Goal: Browse casually: Explore the website without a specific task or goal

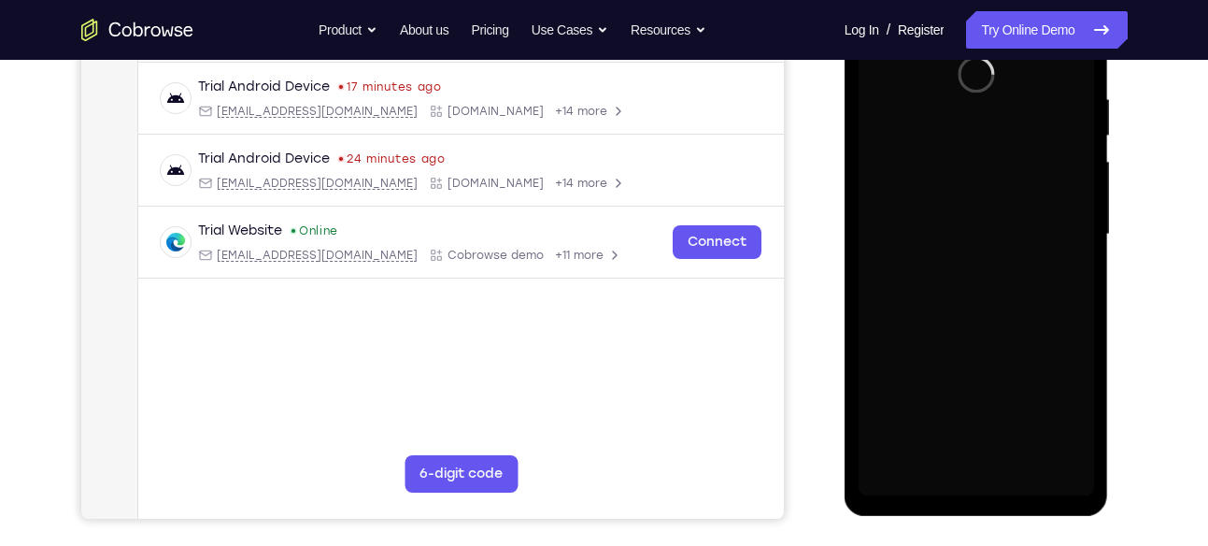
scroll to position [367, 0]
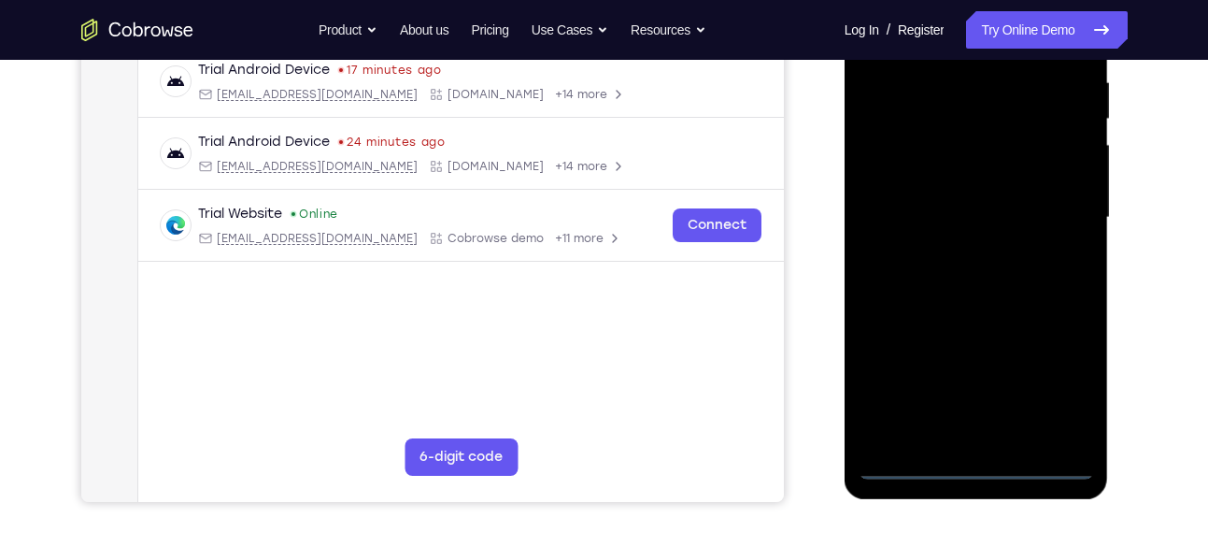
click at [976, 465] on div at bounding box center [976, 217] width 235 height 523
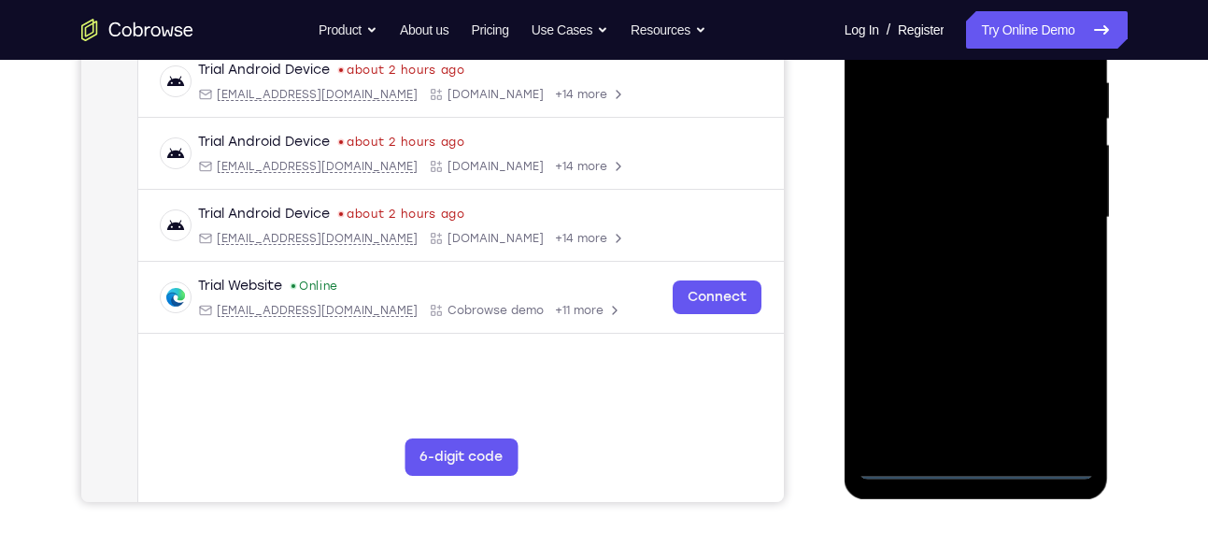
click at [1056, 380] on div at bounding box center [976, 217] width 235 height 523
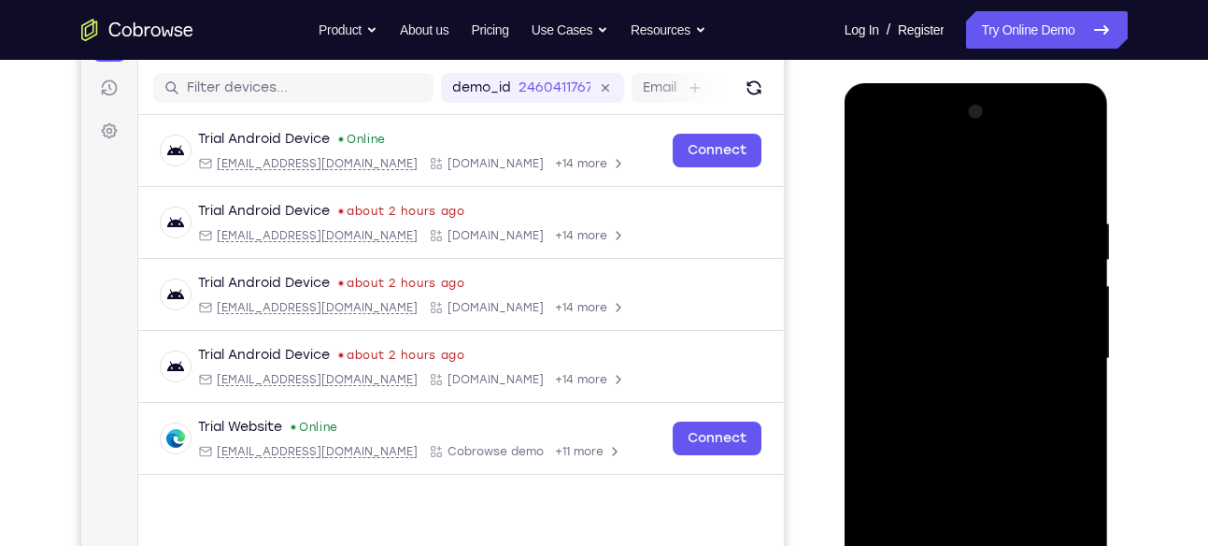
scroll to position [219, 0]
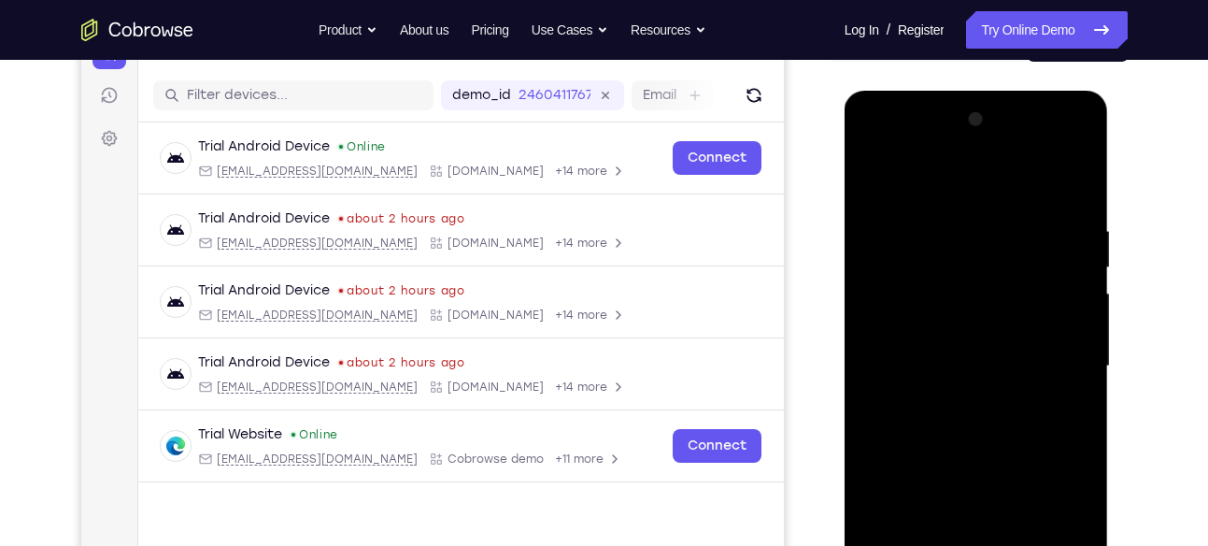
click at [973, 195] on div at bounding box center [976, 366] width 235 height 523
click at [1057, 354] on div at bounding box center [976, 366] width 235 height 523
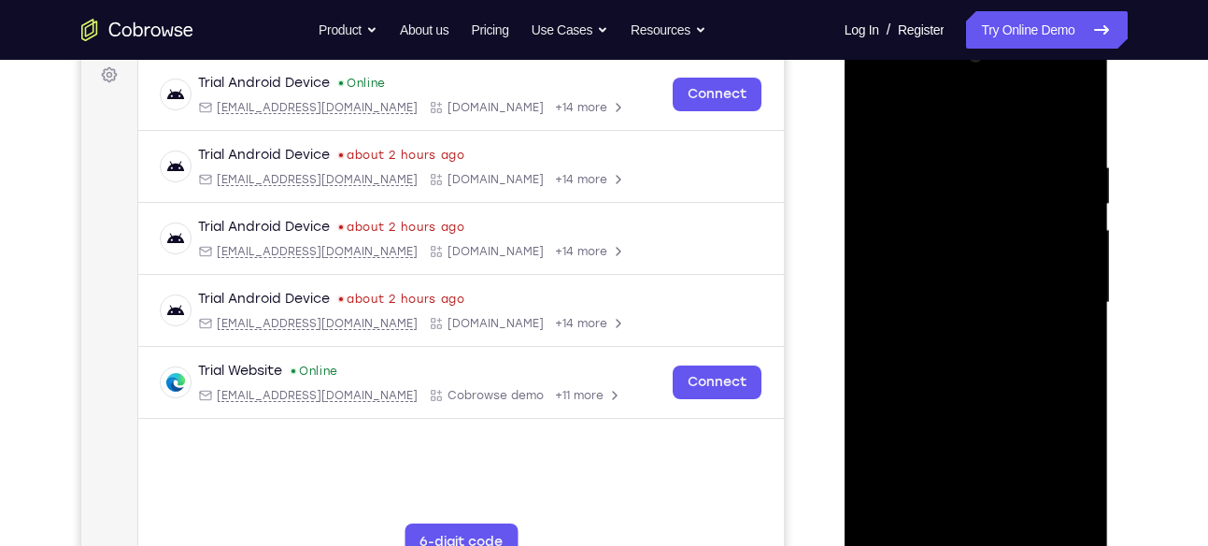
scroll to position [286, 0]
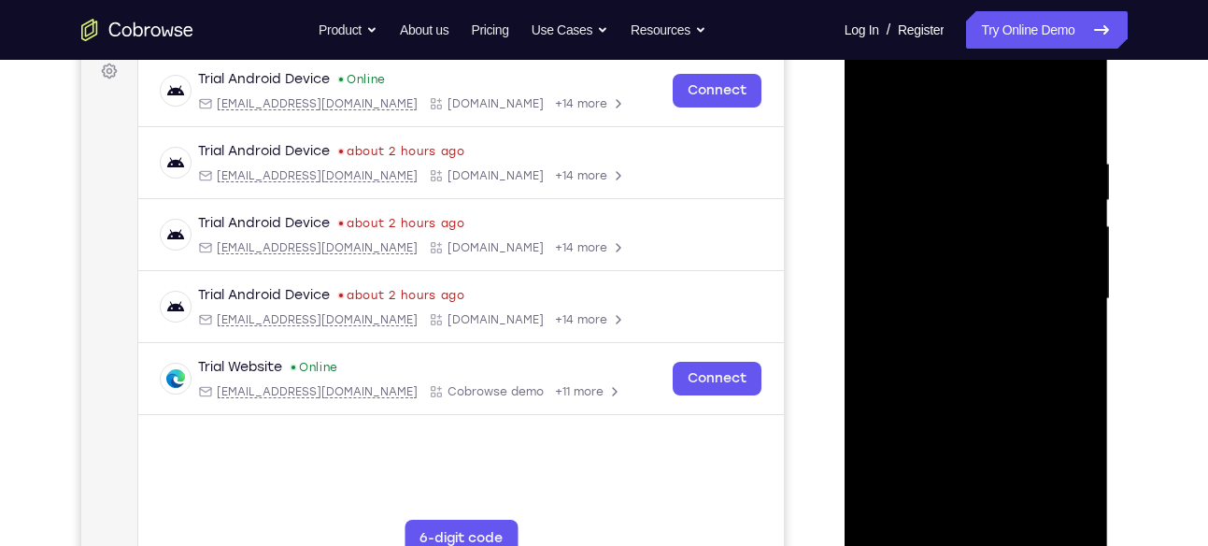
click at [963, 331] on div at bounding box center [976, 298] width 235 height 523
click at [944, 268] on div at bounding box center [976, 298] width 235 height 523
click at [950, 256] on div at bounding box center [976, 298] width 235 height 523
click at [949, 292] on div at bounding box center [976, 298] width 235 height 523
click at [941, 354] on div at bounding box center [976, 298] width 235 height 523
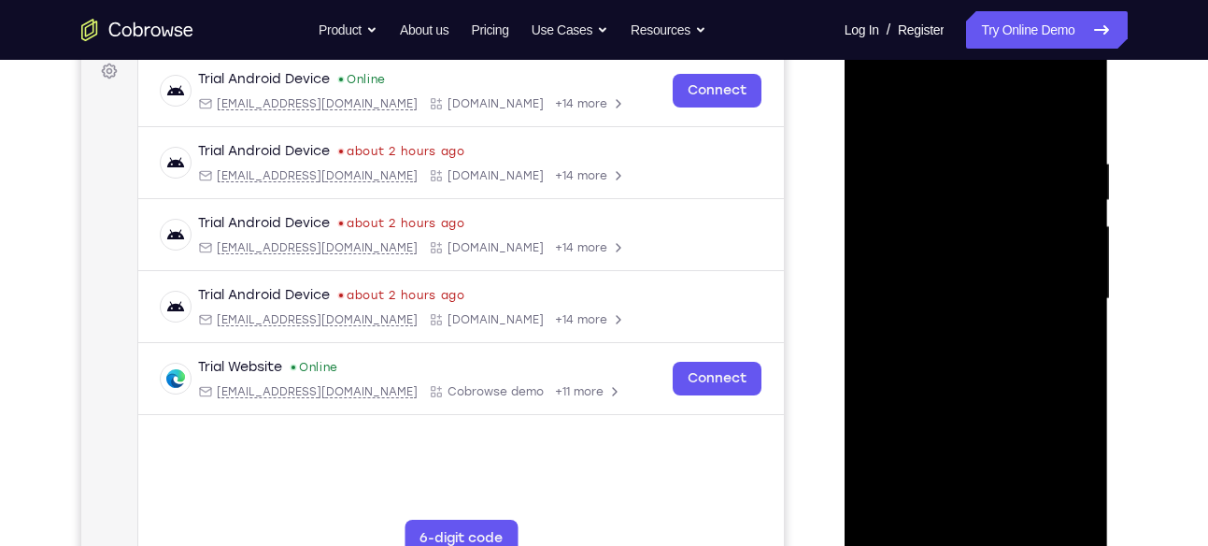
click at [956, 351] on div at bounding box center [976, 298] width 235 height 523
click at [949, 386] on div at bounding box center [976, 298] width 235 height 523
drag, startPoint x: 983, startPoint y: 331, endPoint x: 1014, endPoint y: 137, distance: 195.8
click at [1014, 137] on div at bounding box center [976, 298] width 235 height 523
click at [889, 513] on div at bounding box center [976, 298] width 235 height 523
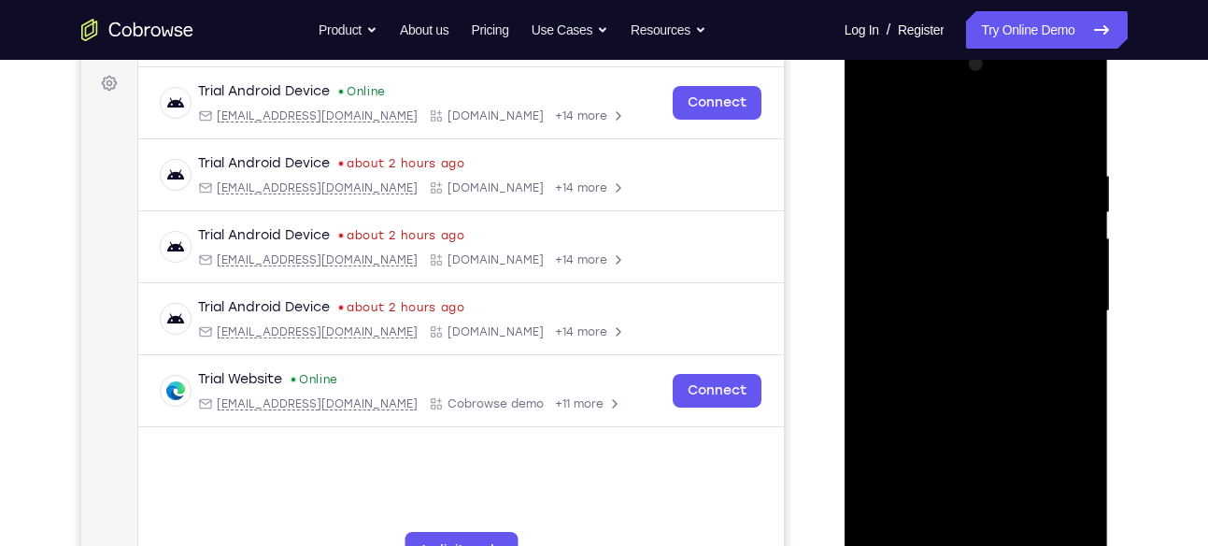
scroll to position [273, 0]
drag, startPoint x: 1023, startPoint y: 200, endPoint x: 1023, endPoint y: 400, distance: 199.9
click at [1023, 400] on div at bounding box center [976, 311] width 235 height 523
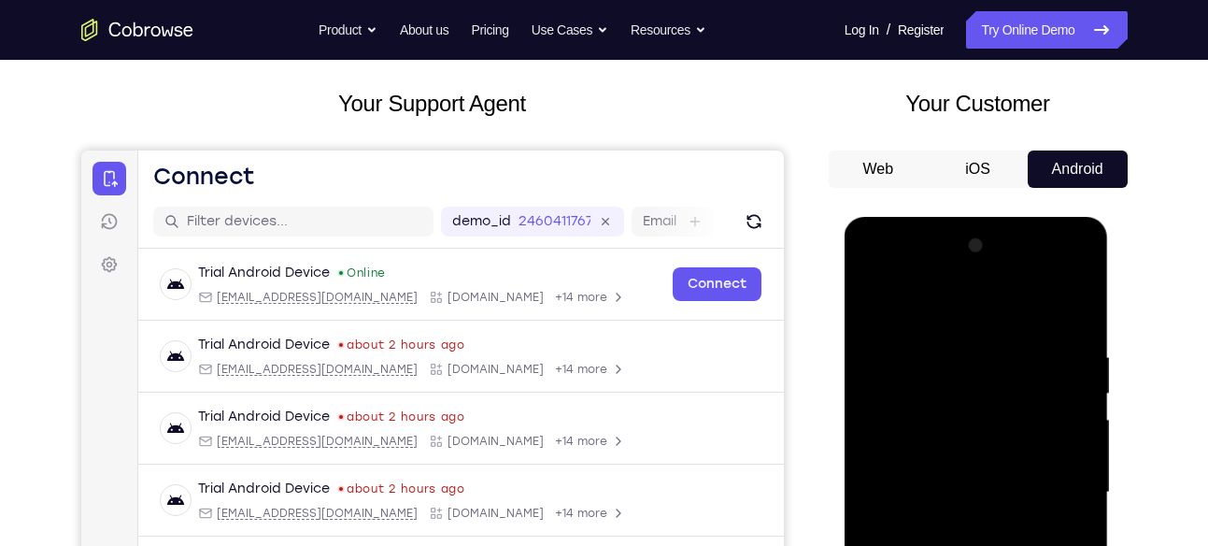
scroll to position [92, 0]
click at [871, 166] on button "Web" at bounding box center [879, 169] width 100 height 37
